Goal: Information Seeking & Learning: Learn about a topic

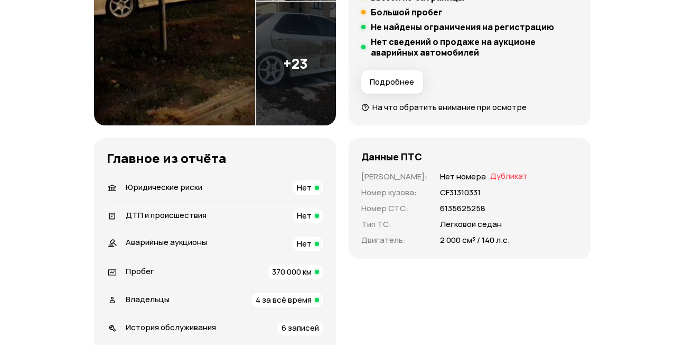
scroll to position [53, 0]
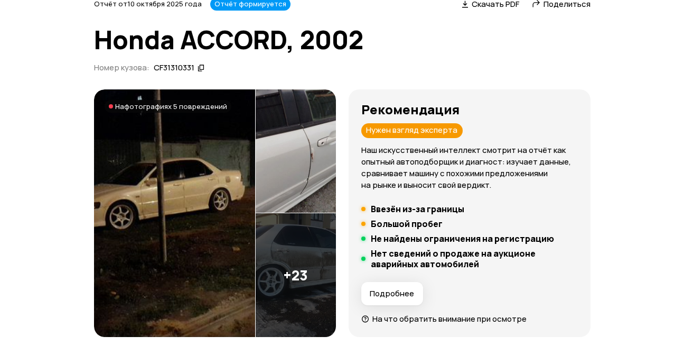
click at [315, 180] on img at bounding box center [296, 151] width 80 height 124
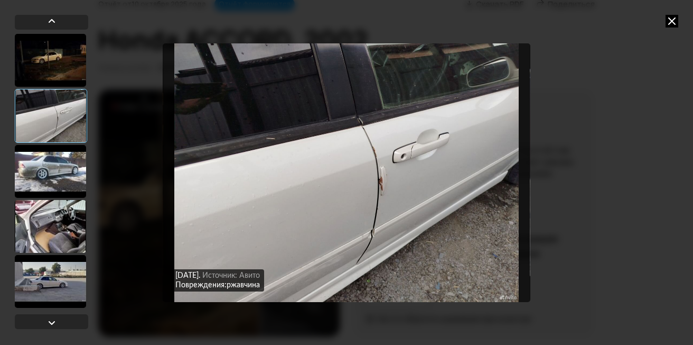
click at [387, 192] on img "Go to Slide 2" at bounding box center [346, 172] width 367 height 258
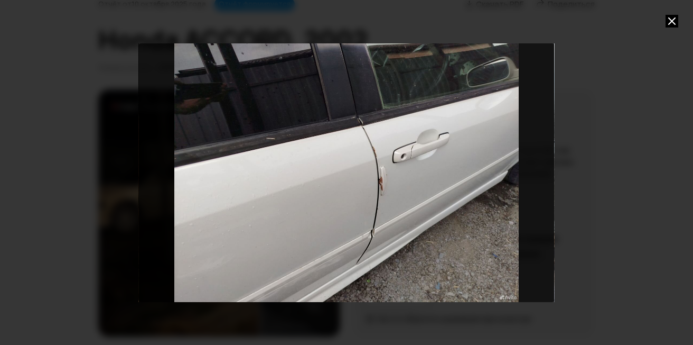
click at [679, 21] on div at bounding box center [346, 172] width 693 height 345
click at [674, 24] on icon at bounding box center [672, 21] width 13 height 13
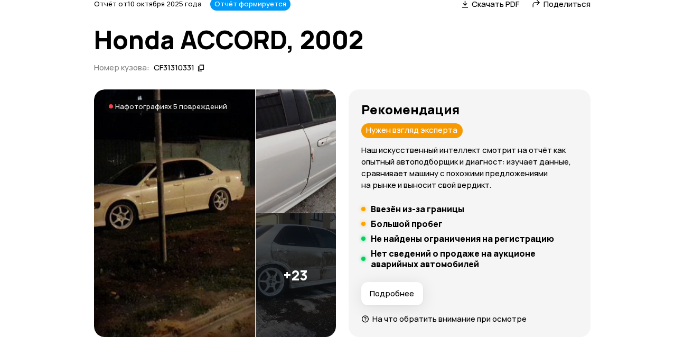
click at [280, 257] on img at bounding box center [296, 275] width 80 height 124
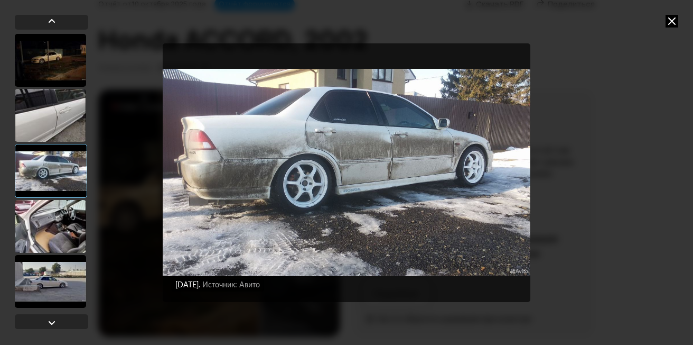
click at [441, 196] on img "Go to Slide 3" at bounding box center [346, 172] width 367 height 258
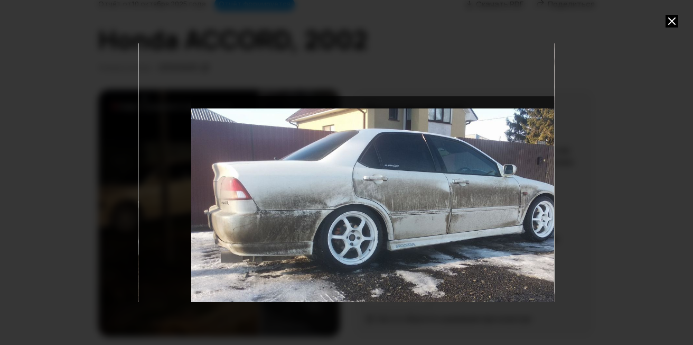
drag, startPoint x: 360, startPoint y: 198, endPoint x: 455, endPoint y: 280, distance: 125.5
click at [455, 280] on div "Go to Slide 3" at bounding box center [399, 225] width 416 height 258
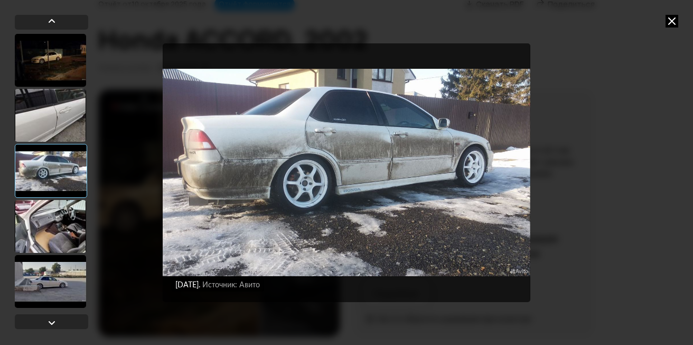
click at [678, 27] on div "3 августа 2025 года Источник: Авито 3 августа 2025 года Источник: Авито Поврежд…" at bounding box center [346, 172] width 693 height 345
click at [674, 20] on icon at bounding box center [672, 21] width 13 height 13
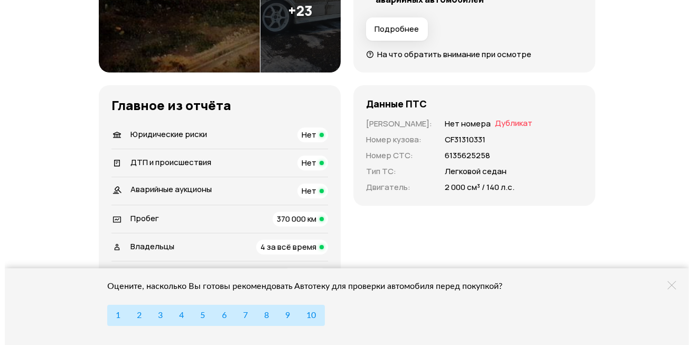
scroll to position [106, 0]
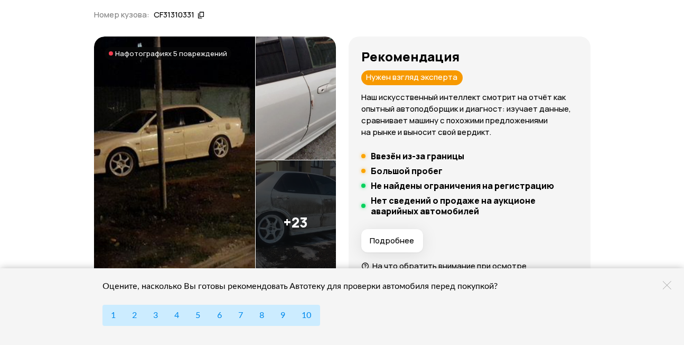
click at [215, 174] on img at bounding box center [174, 160] width 161 height 248
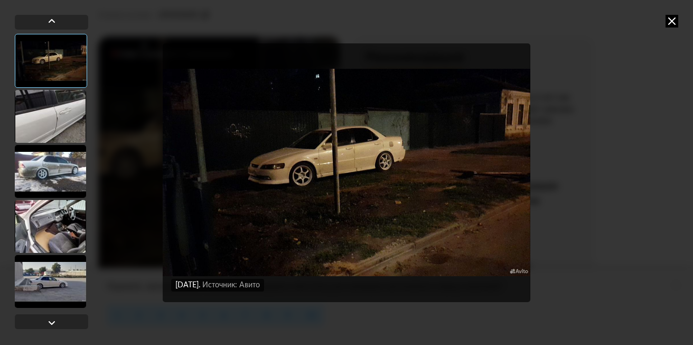
click at [65, 126] on div at bounding box center [50, 116] width 71 height 53
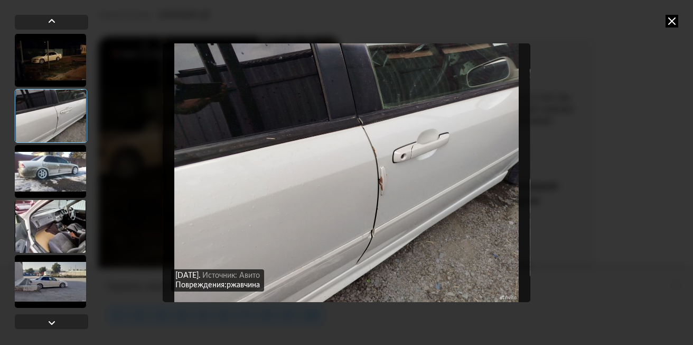
click at [66, 175] on div at bounding box center [50, 171] width 71 height 53
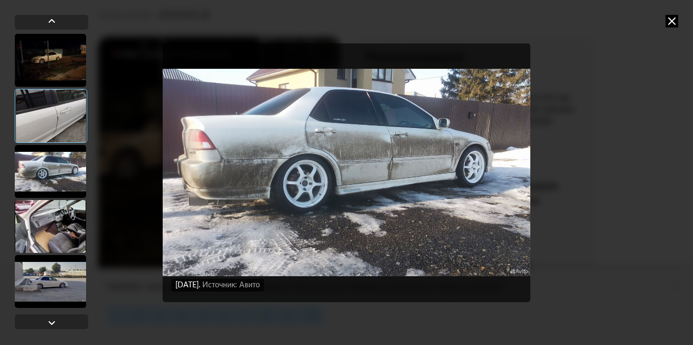
click at [64, 219] on div at bounding box center [50, 226] width 71 height 53
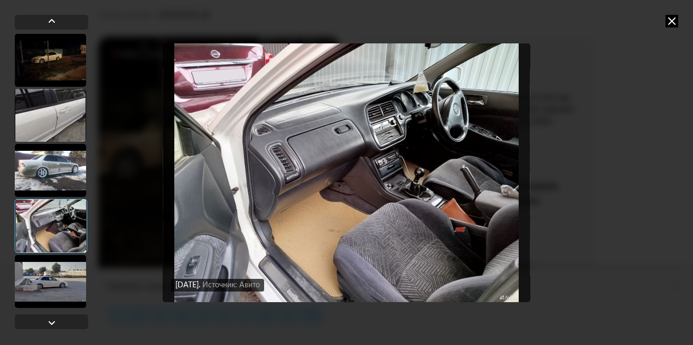
click at [62, 287] on div at bounding box center [50, 281] width 71 height 53
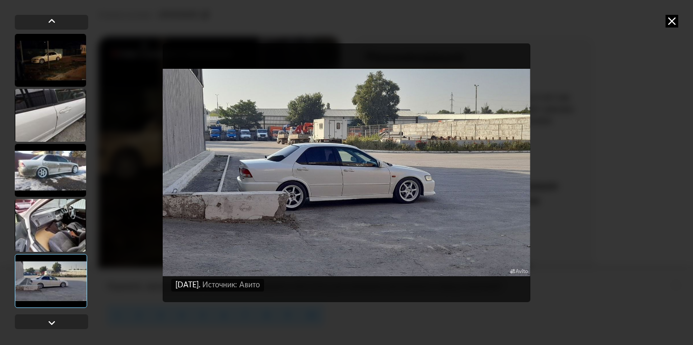
click at [75, 241] on div at bounding box center [50, 225] width 71 height 53
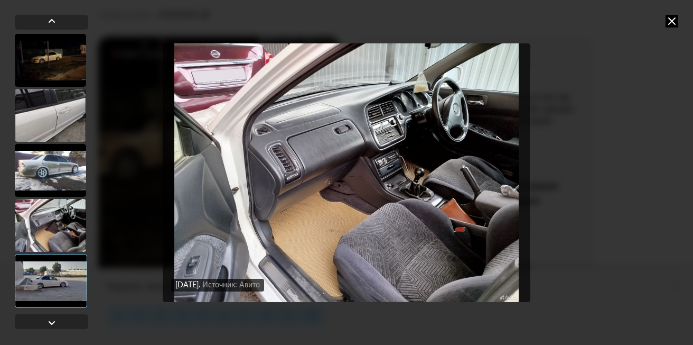
click at [71, 285] on div at bounding box center [51, 281] width 72 height 54
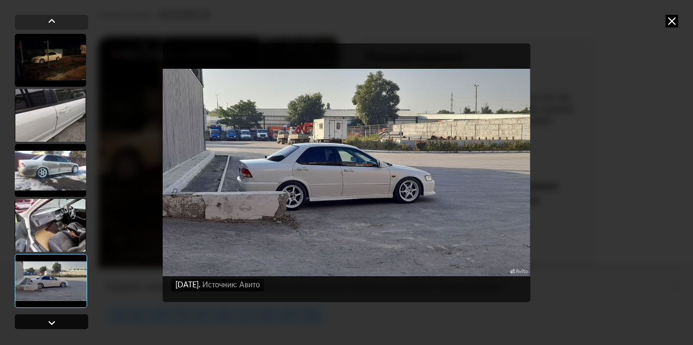
click at [67, 320] on div at bounding box center [51, 321] width 73 height 15
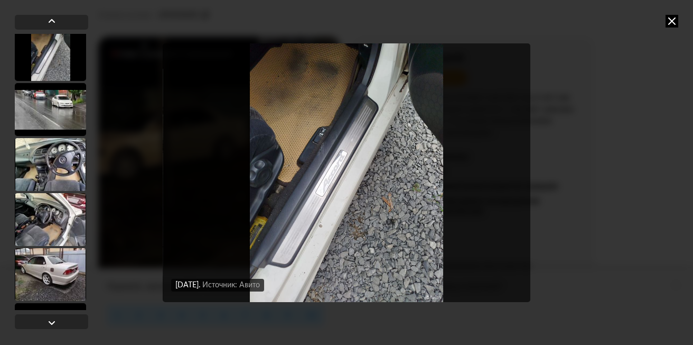
scroll to position [281, 0]
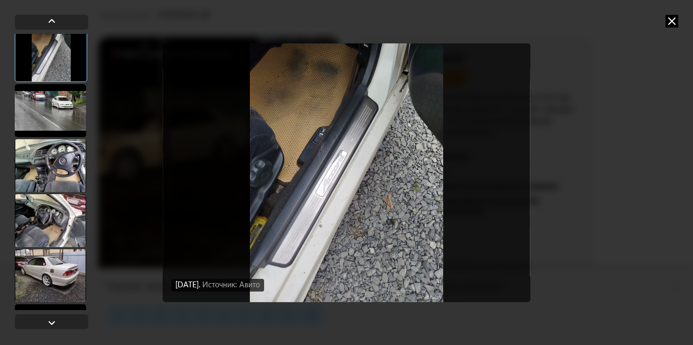
click at [54, 270] on div at bounding box center [50, 275] width 71 height 53
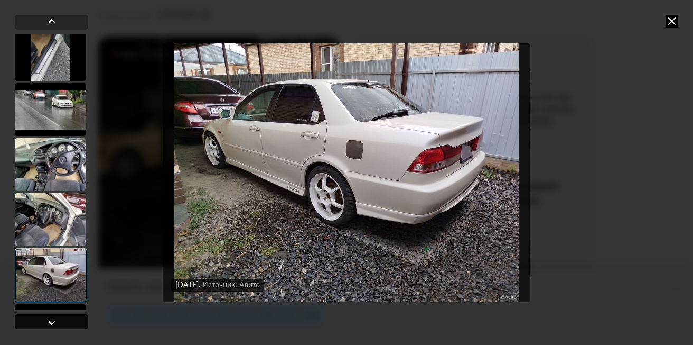
click at [72, 319] on div at bounding box center [51, 321] width 73 height 15
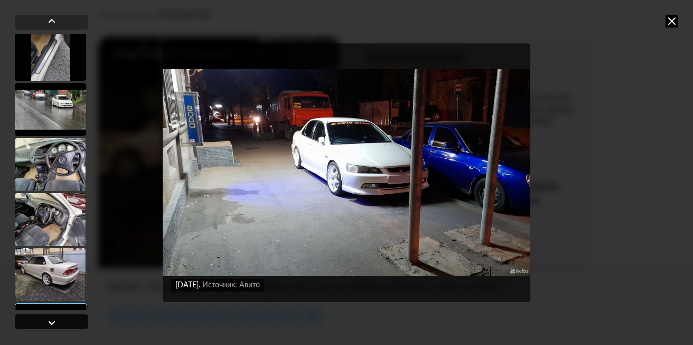
click at [73, 326] on div at bounding box center [51, 321] width 73 height 15
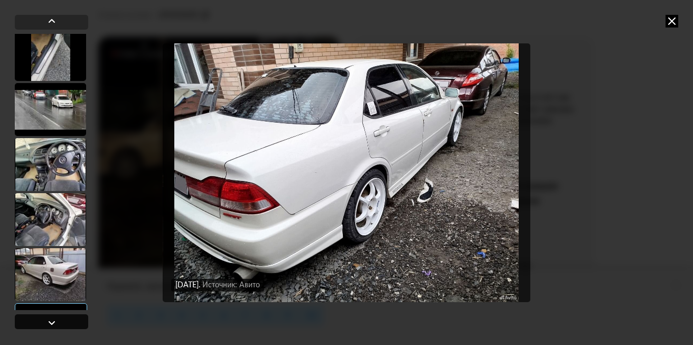
scroll to position [599, 0]
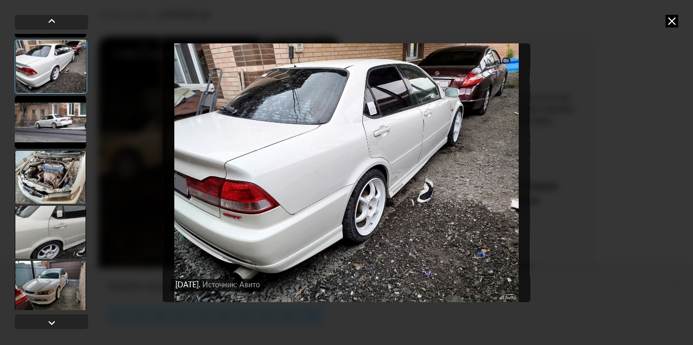
click at [299, 265] on img "Go to Slide 12" at bounding box center [346, 172] width 367 height 258
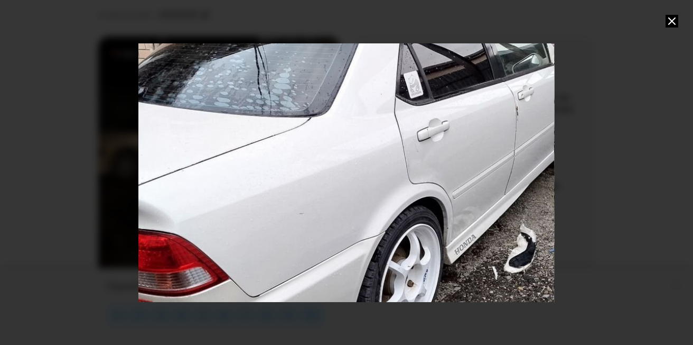
drag, startPoint x: 343, startPoint y: 283, endPoint x: 367, endPoint y: 323, distance: 46.9
click at [367, 323] on div at bounding box center [346, 172] width 541 height 345
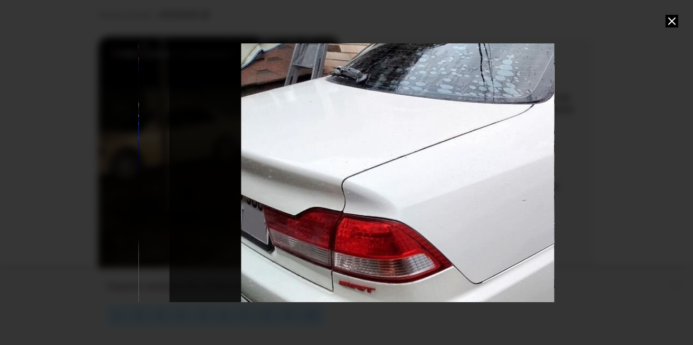
drag, startPoint x: 254, startPoint y: 228, endPoint x: 454, endPoint y: 220, distance: 199.9
click at [454, 220] on div "Go to Slide 12" at bounding box center [586, 199] width 832 height 517
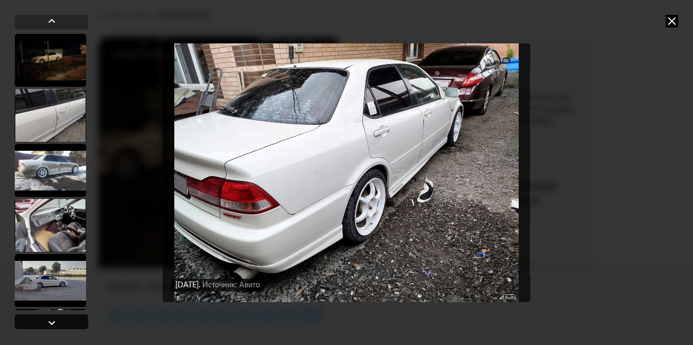
click at [52, 319] on div at bounding box center [51, 322] width 13 height 13
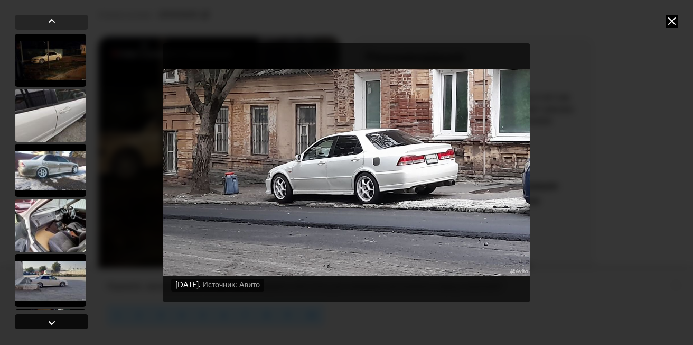
scroll to position [652, 0]
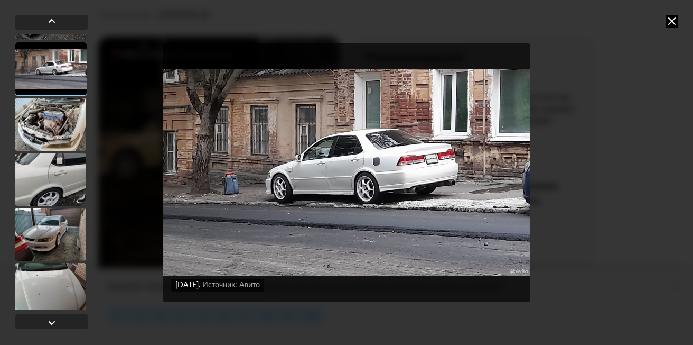
click at [71, 295] on div at bounding box center [50, 289] width 71 height 53
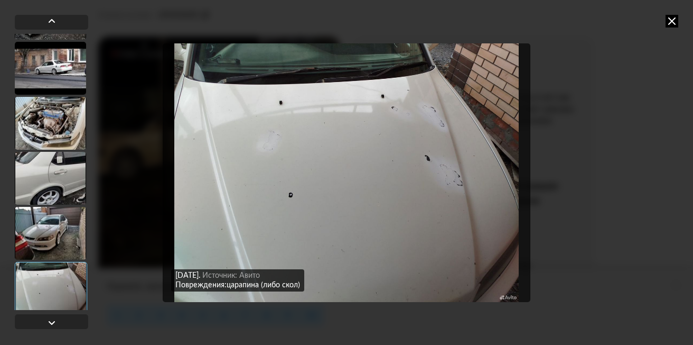
click at [452, 179] on img "Go to Slide 17" at bounding box center [346, 172] width 367 height 258
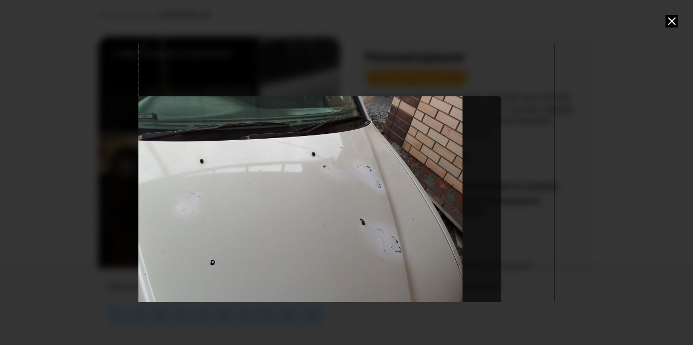
drag, startPoint x: 494, startPoint y: 189, endPoint x: 339, endPoint y: 243, distance: 164.4
click at [339, 243] on div "Go to Slide 17" at bounding box center [274, 237] width 456 height 283
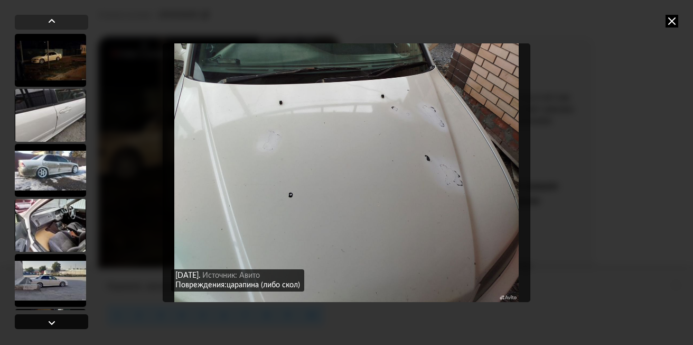
click at [60, 323] on div at bounding box center [51, 321] width 73 height 15
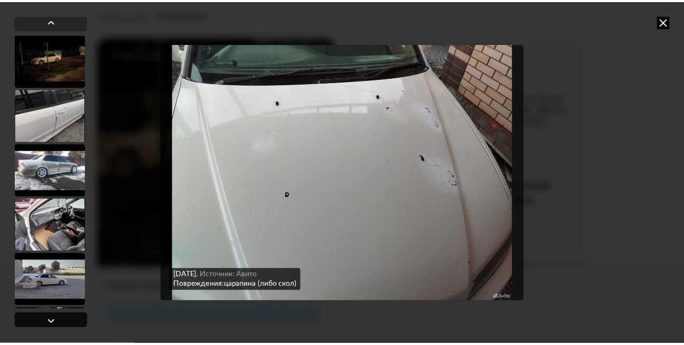
scroll to position [916, 0]
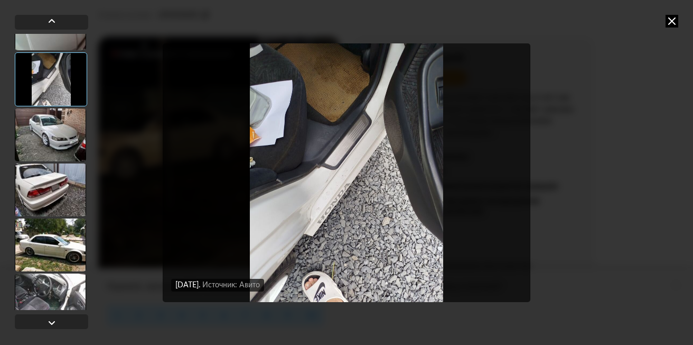
click at [329, 171] on img "Go to Slide 18" at bounding box center [346, 172] width 367 height 258
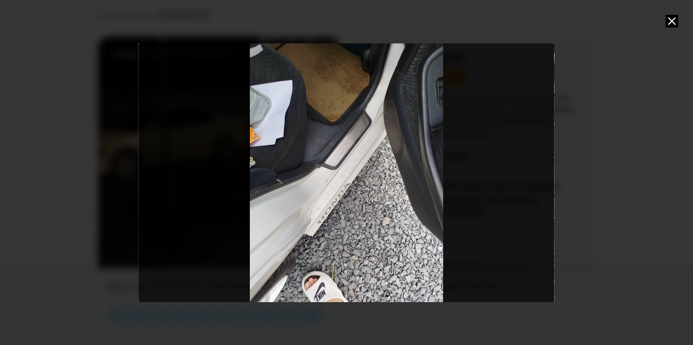
click at [677, 29] on div at bounding box center [346, 172] width 693 height 345
click at [674, 18] on icon at bounding box center [672, 21] width 13 height 13
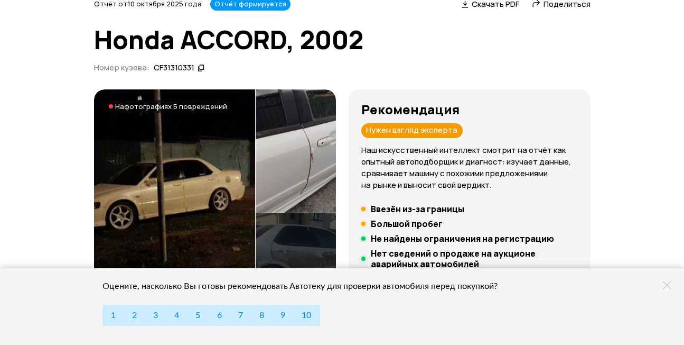
scroll to position [0, 0]
